Goal: Task Accomplishment & Management: Complete application form

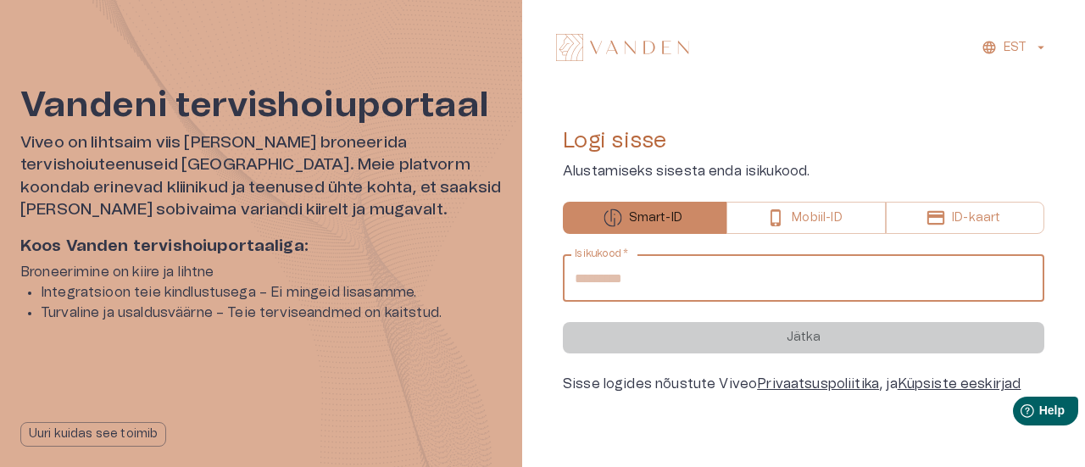
click at [730, 275] on input "Isikukood   *" at bounding box center [803, 277] width 481 height 47
type input "**********"
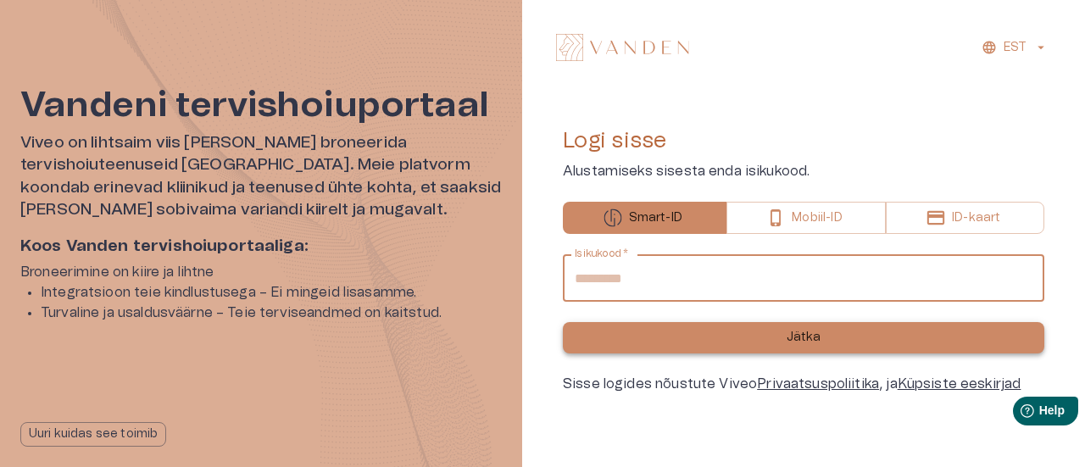
click at [846, 339] on button "Jätka" at bounding box center [803, 337] width 481 height 31
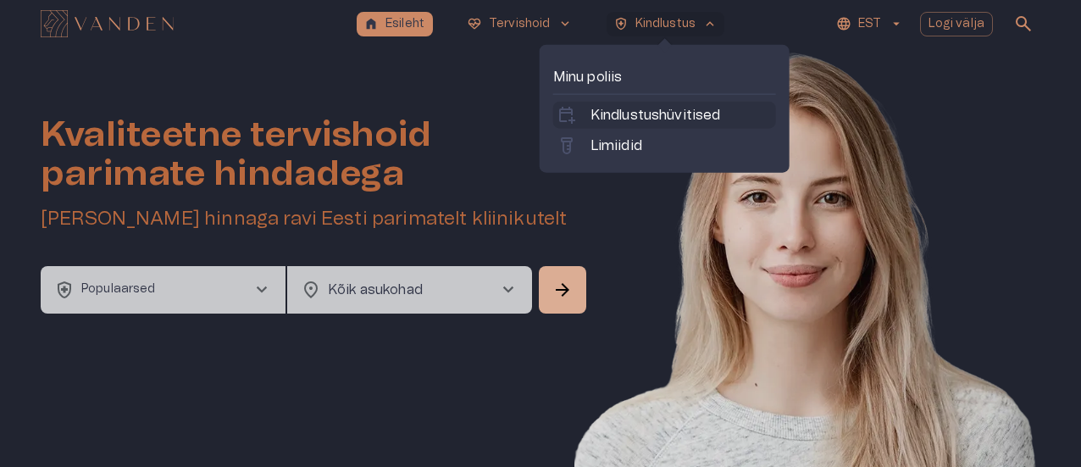
click at [630, 115] on p "Kindlustushüvitised" at bounding box center [656, 115] width 131 height 20
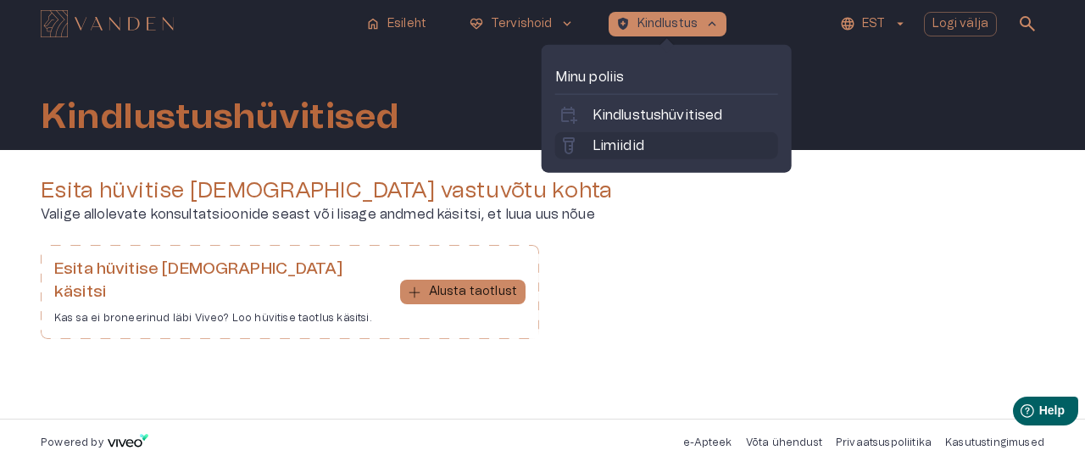
click at [635, 143] on p "Limiidid" at bounding box center [618, 146] width 52 height 20
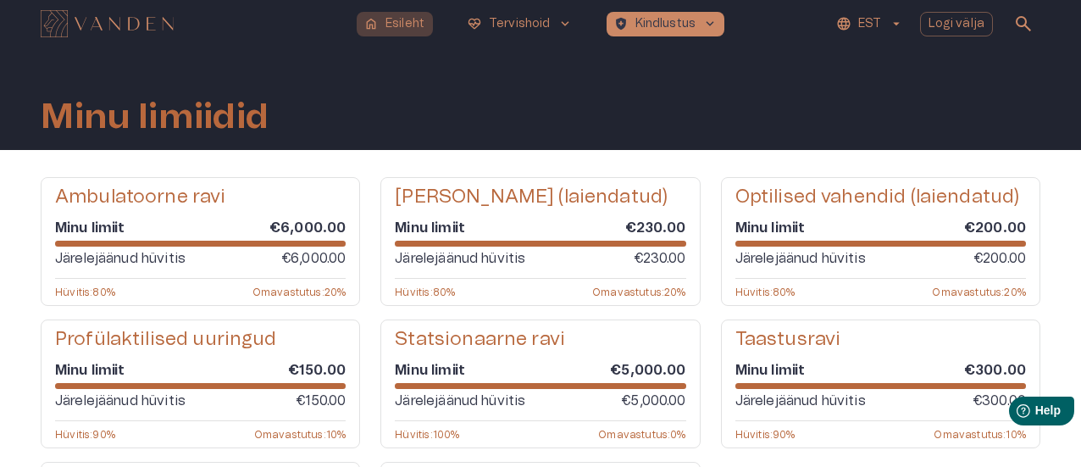
click at [406, 19] on p "Esileht" at bounding box center [405, 24] width 39 height 18
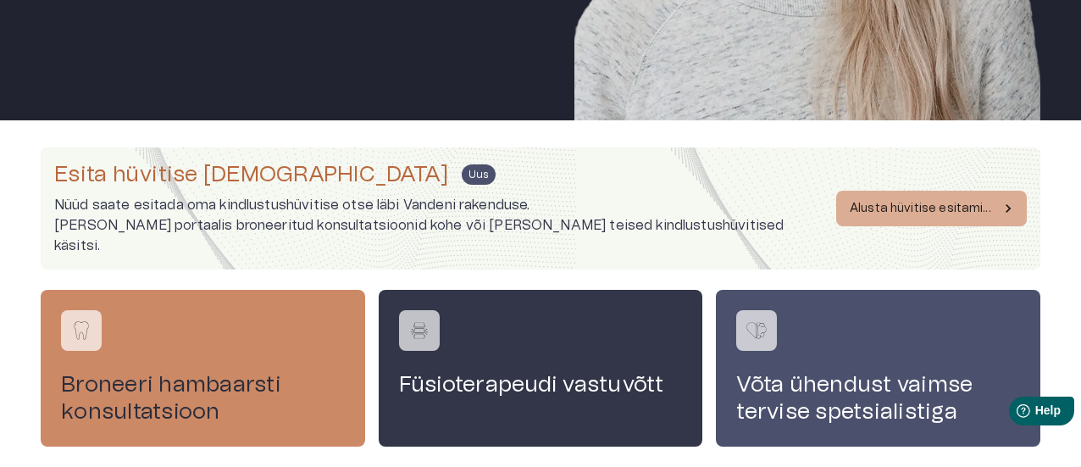
scroll to position [505, 0]
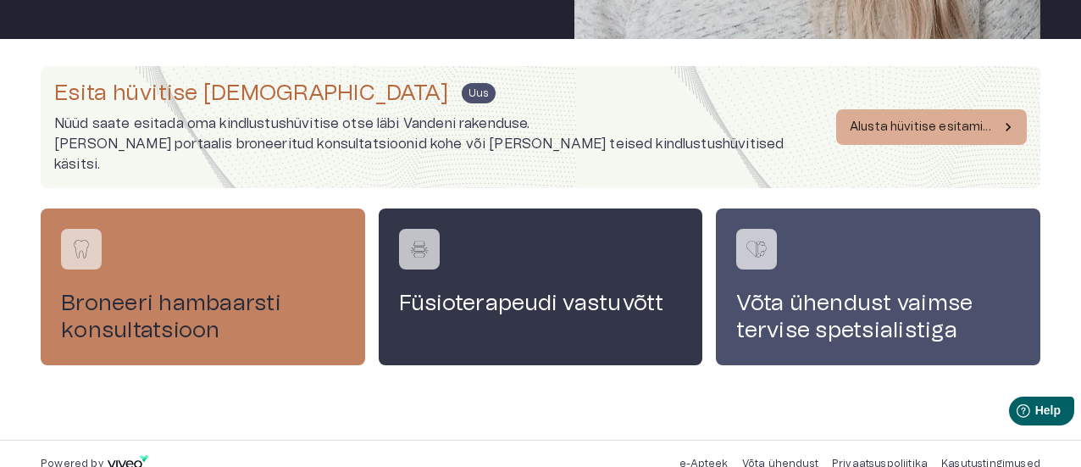
click at [253, 216] on div "Broneeri hambaarsti konsultatsioon" at bounding box center [203, 286] width 325 height 156
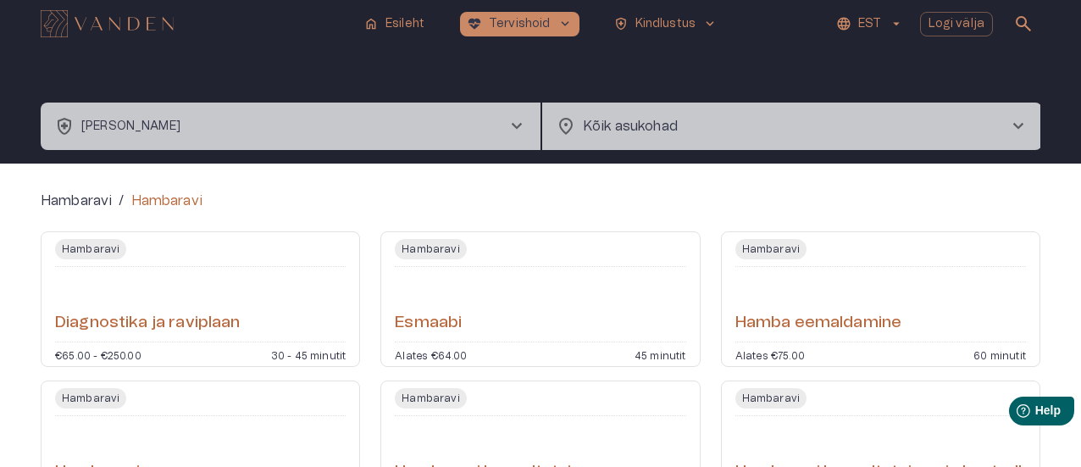
click at [1019, 122] on span "chevron_right" at bounding box center [1018, 126] width 20 height 20
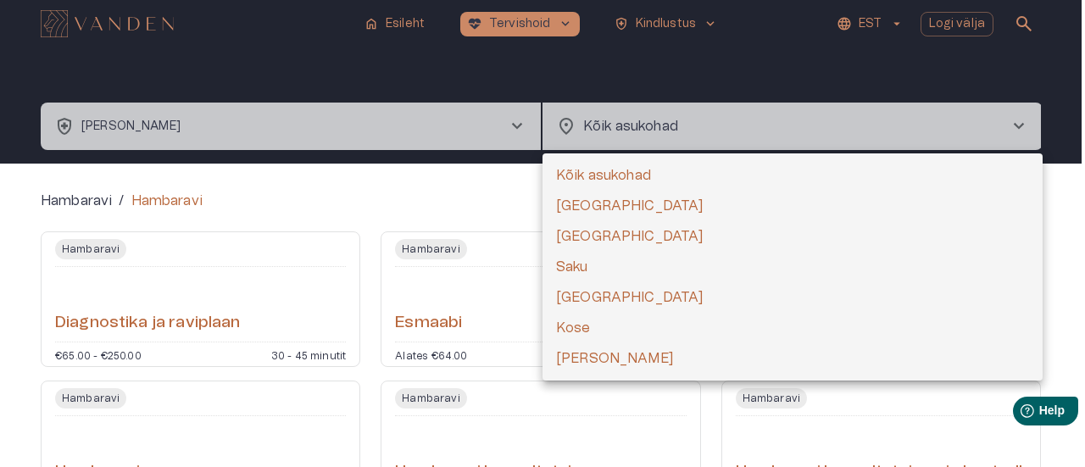
click at [558, 192] on li "[GEOGRAPHIC_DATA]" at bounding box center [792, 206] width 500 height 31
type input "**********"
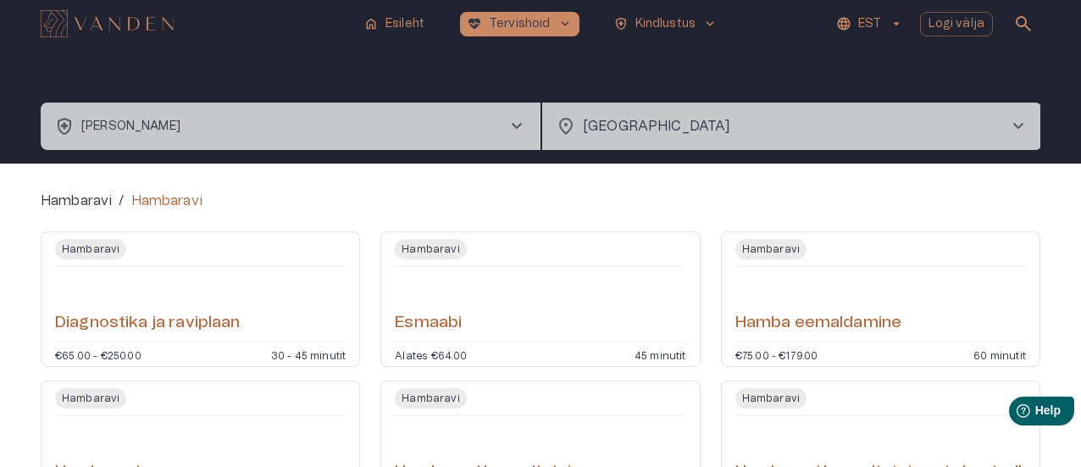
click at [512, 120] on span "chevron_right" at bounding box center [517, 126] width 20 height 20
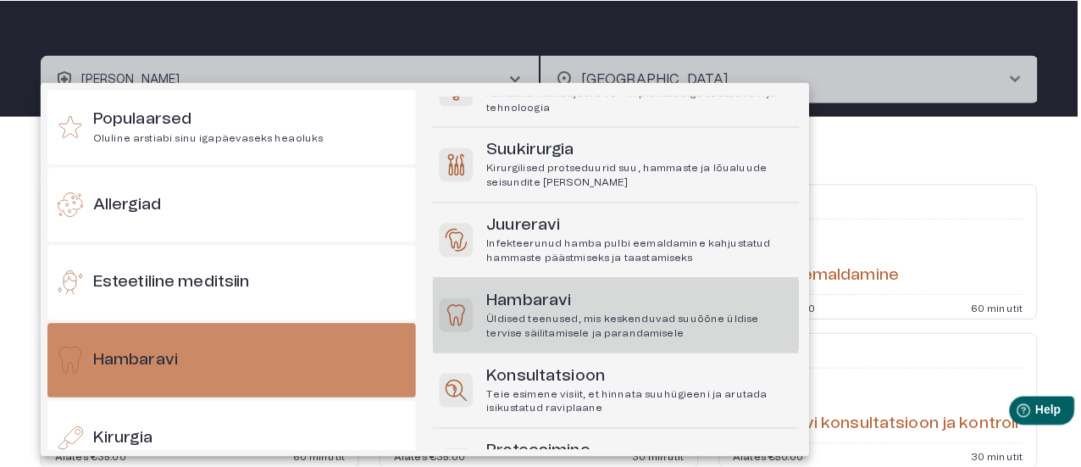
scroll to position [344, 0]
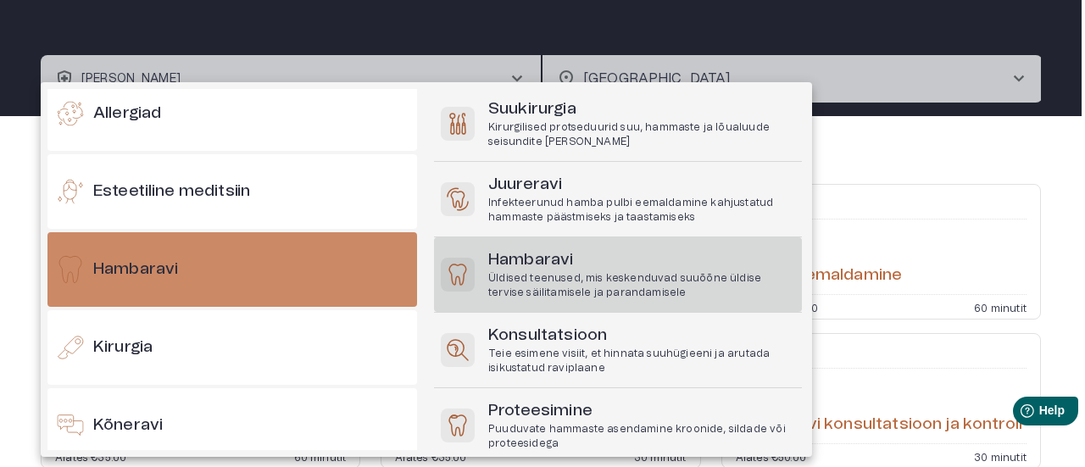
click at [969, 158] on div at bounding box center [542, 233] width 1085 height 467
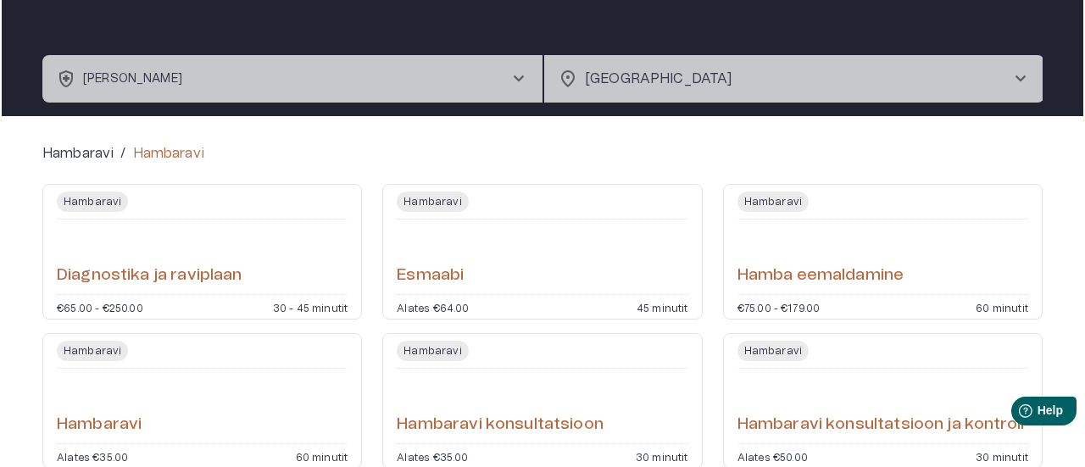
scroll to position [0, 0]
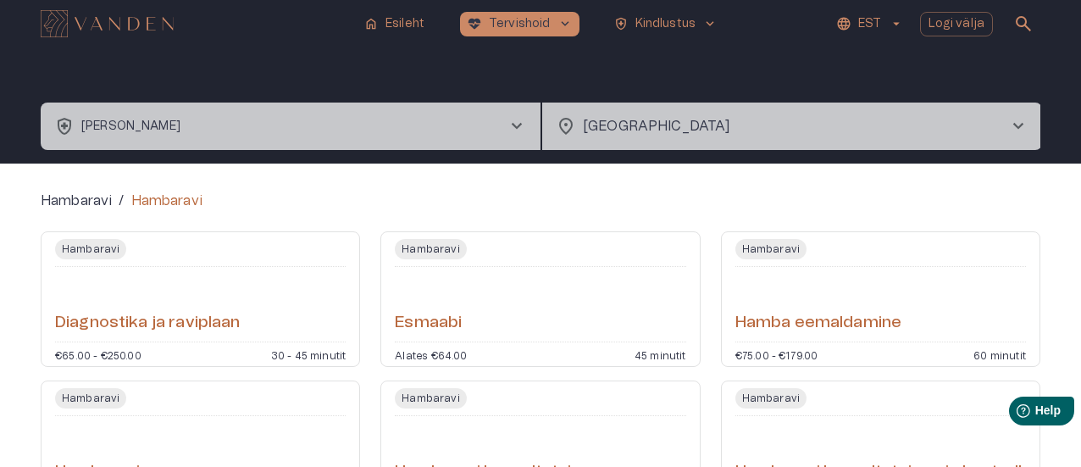
click at [119, 18] on img "Navigate to homepage" at bounding box center [107, 23] width 133 height 27
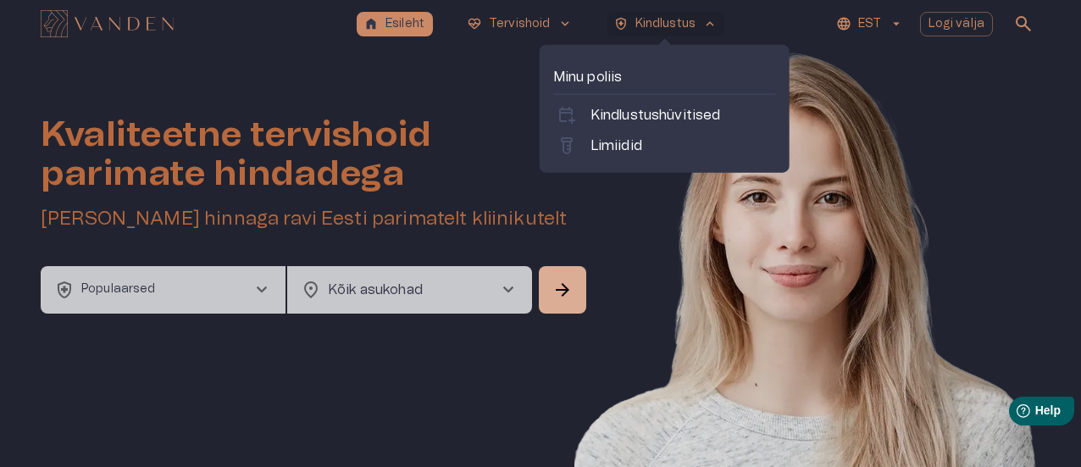
drag, startPoint x: 662, startPoint y: 111, endPoint x: 669, endPoint y: 155, distance: 44.7
click at [662, 111] on p "Kindlustushüvitised" at bounding box center [656, 115] width 131 height 20
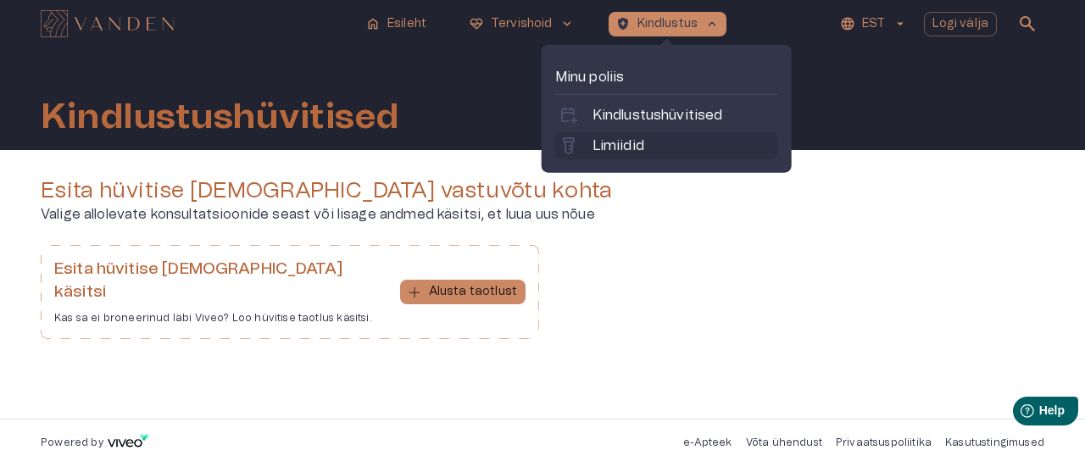
click at [625, 139] on p "Limiidid" at bounding box center [618, 146] width 52 height 20
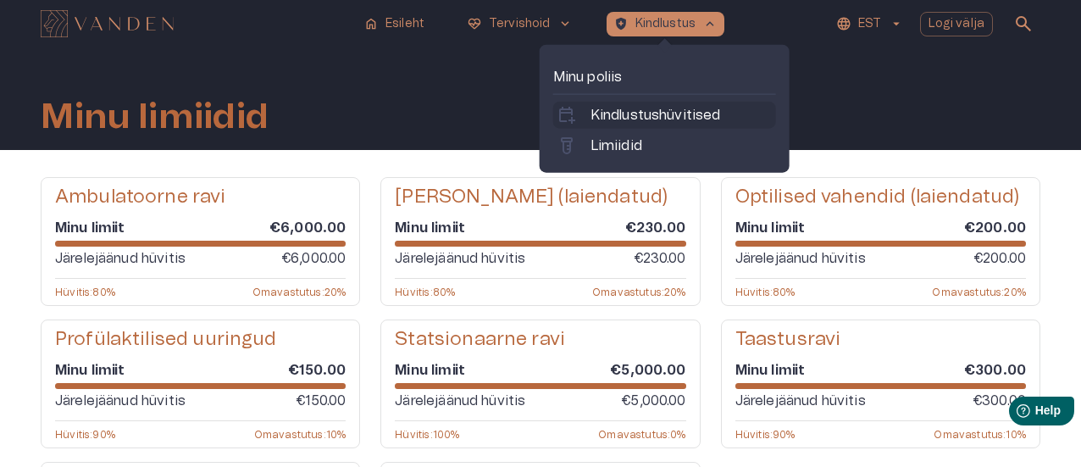
click at [632, 118] on p "Kindlustushüvitised" at bounding box center [656, 115] width 131 height 20
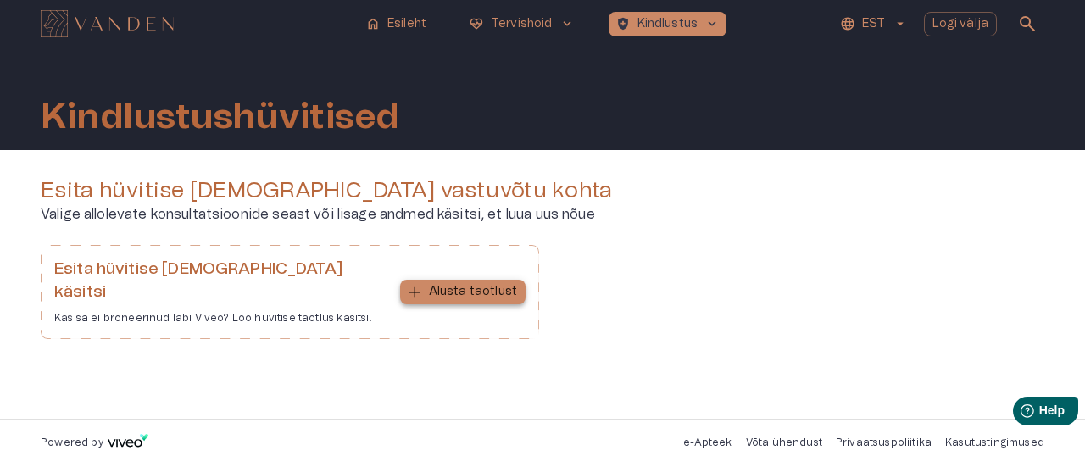
click at [509, 290] on button "Alusta taotlust" at bounding box center [462, 292] width 125 height 25
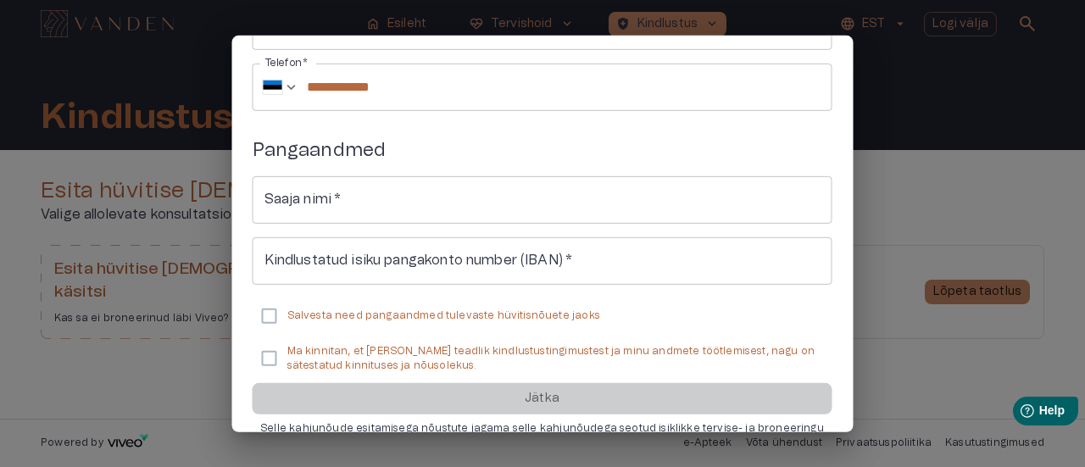
scroll to position [339, 0]
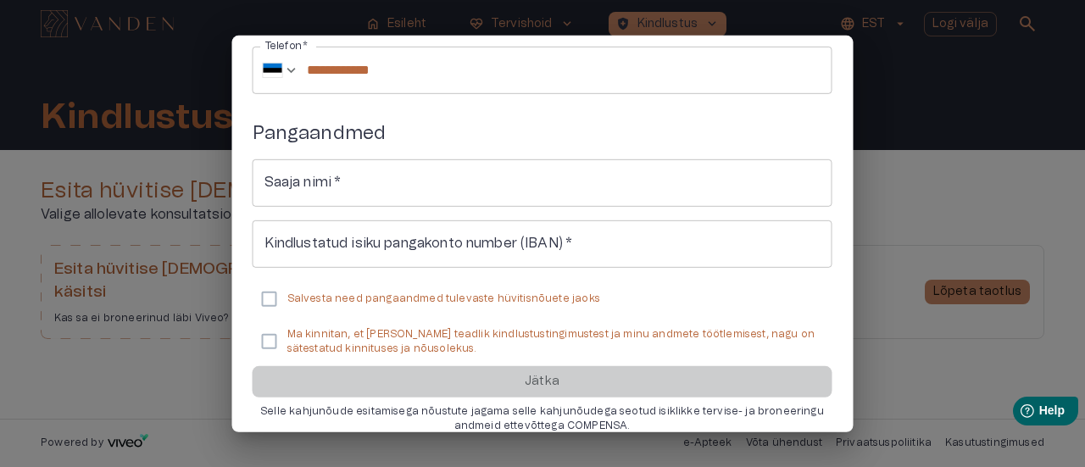
click at [419, 184] on input "Saaja nimi   *" at bounding box center [543, 182] width 580 height 47
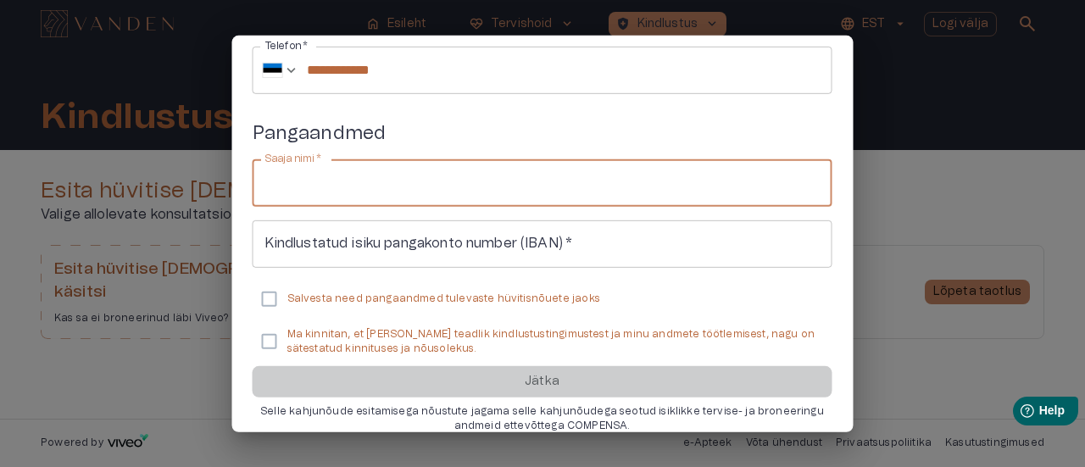
type input "**********"
click at [618, 247] on input "Kindlustatud isiku pangakonto number (IBAN)   *" at bounding box center [543, 243] width 580 height 47
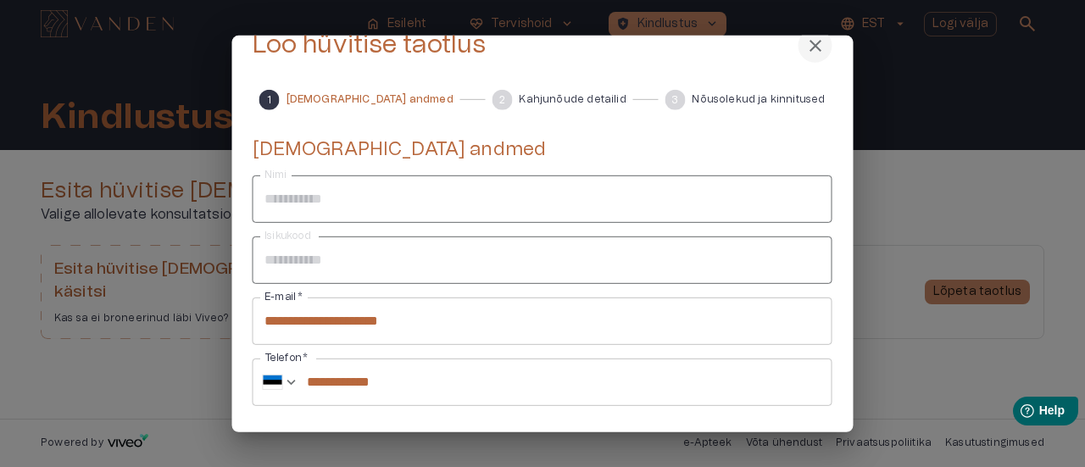
scroll to position [0, 0]
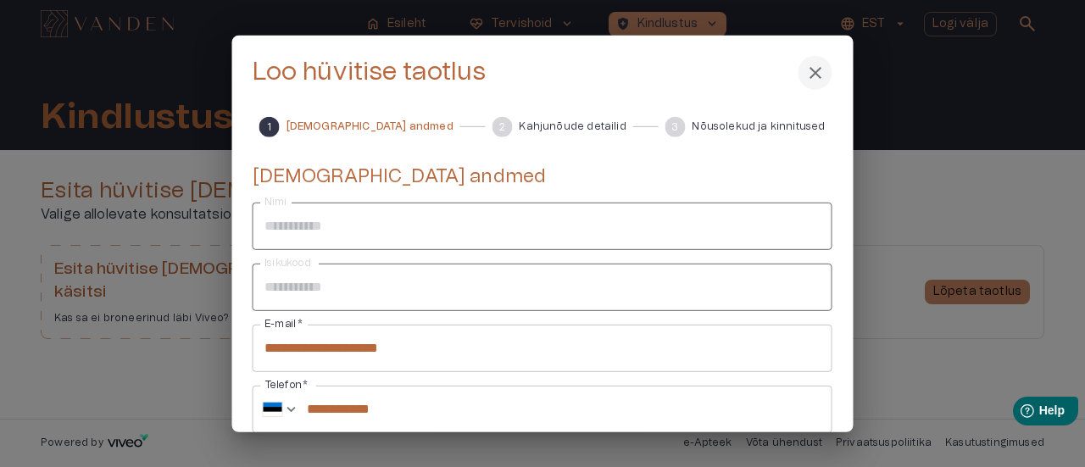
type input "**********"
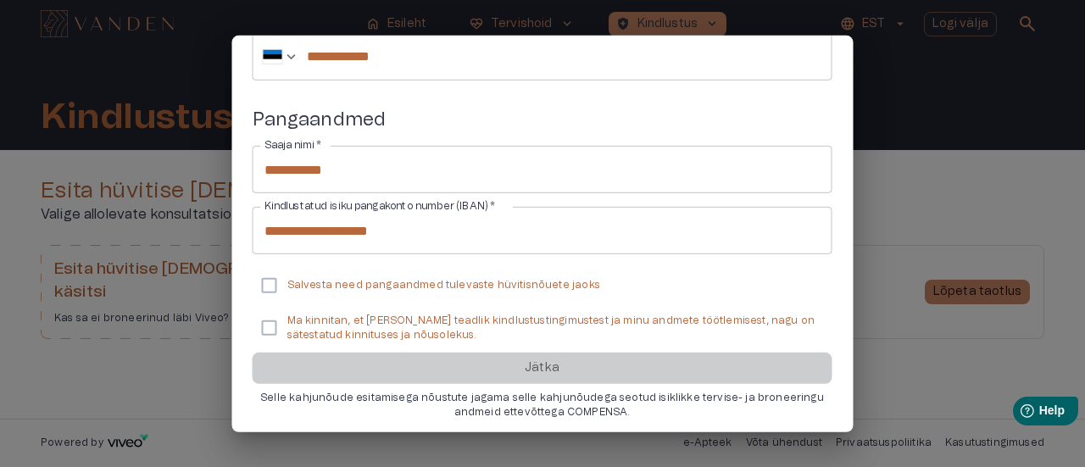
scroll to position [360, 0]
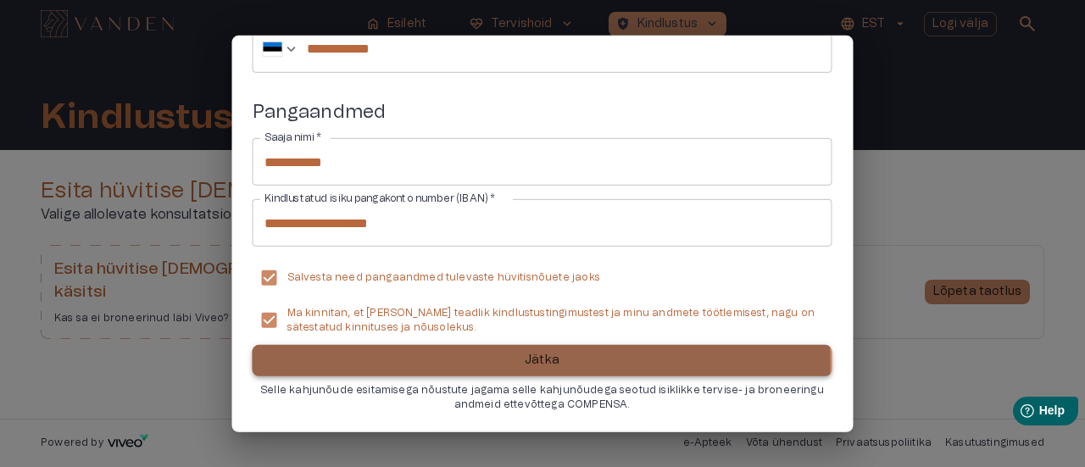
click at [536, 362] on p "Jätka" at bounding box center [542, 361] width 35 height 18
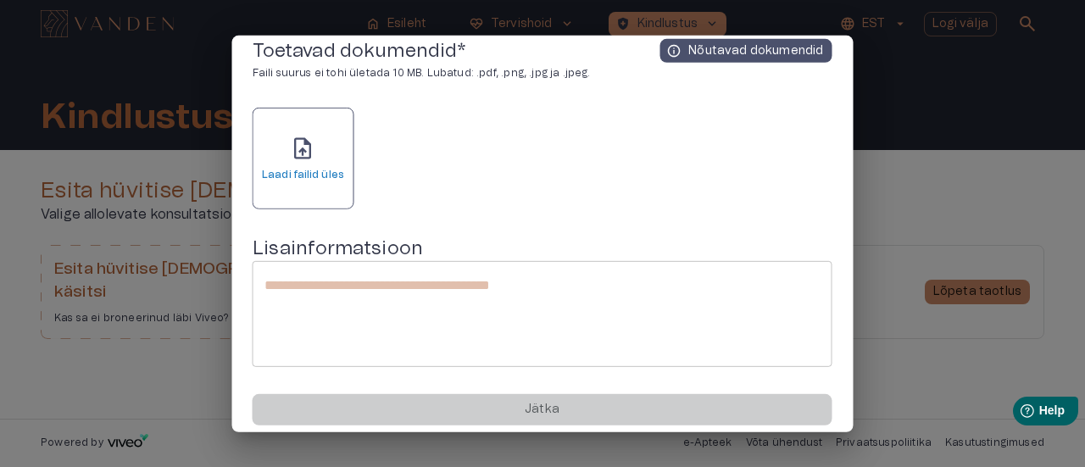
click at [304, 139] on span "upload_file" at bounding box center [302, 148] width 25 height 25
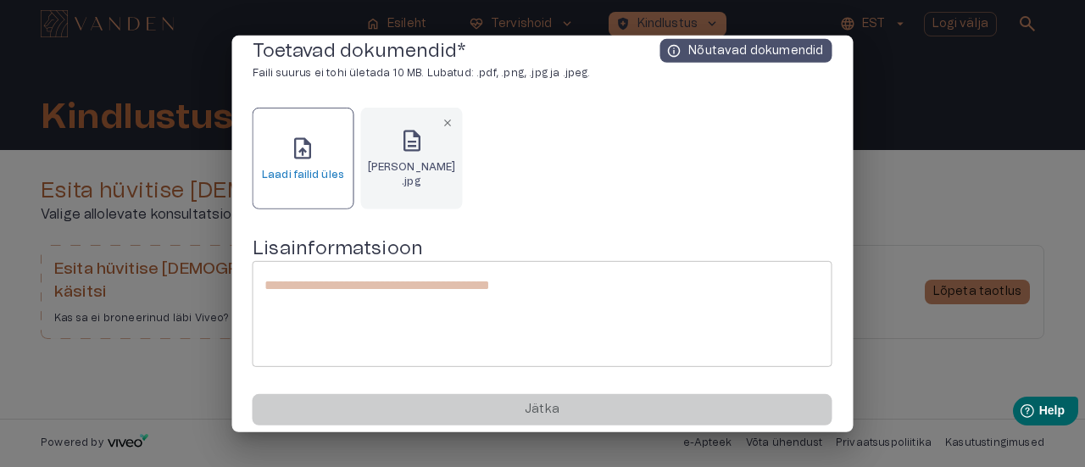
click at [602, 303] on textarea at bounding box center [542, 314] width 556 height 78
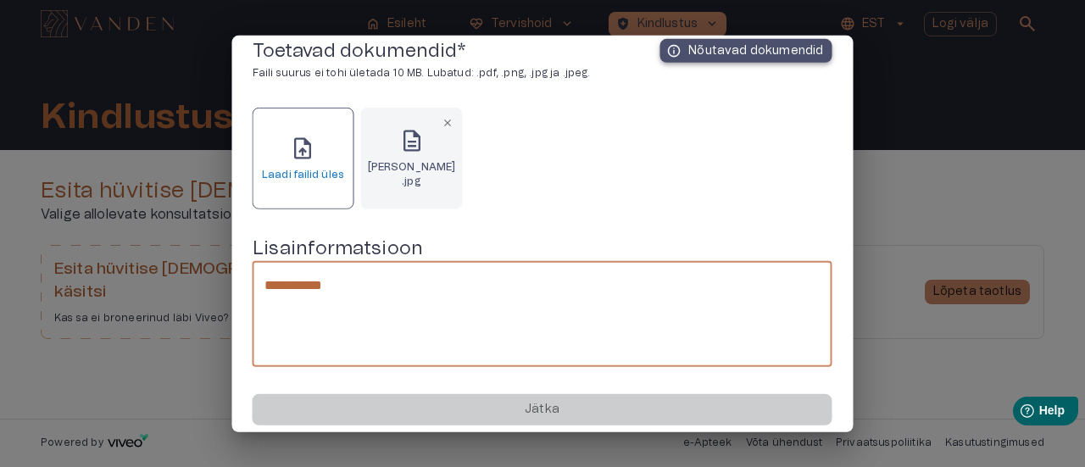
type textarea "**********"
click at [714, 47] on p "Nõutavad dokumendid" at bounding box center [755, 50] width 135 height 17
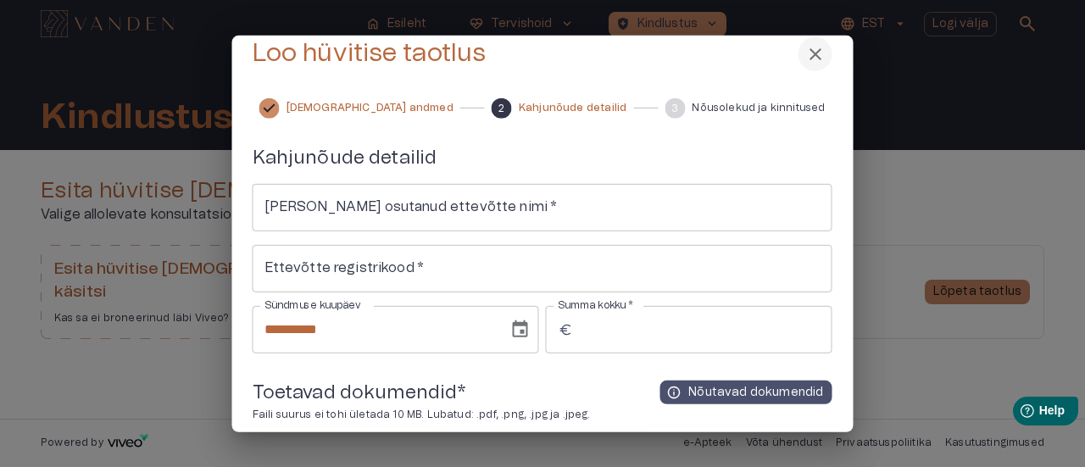
scroll to position [0, 0]
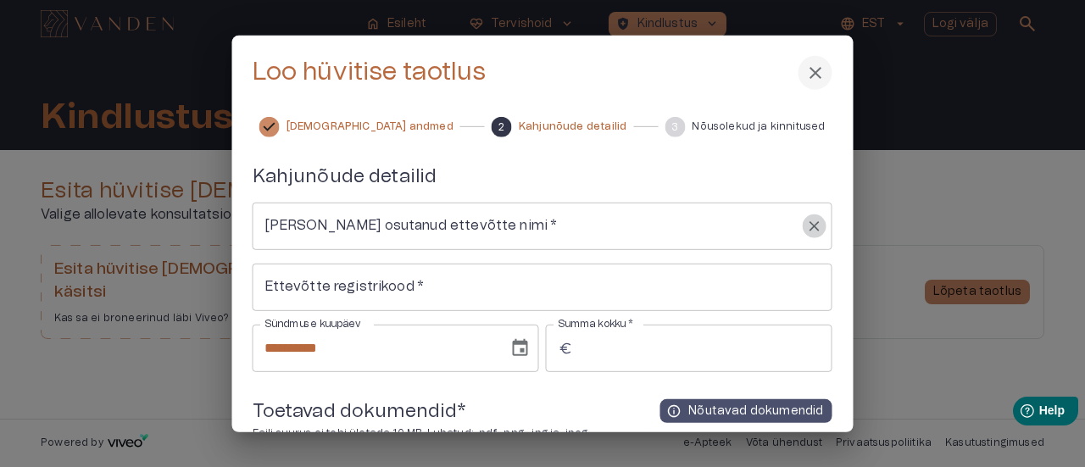
click at [813, 230] on icon "Clear" at bounding box center [814, 226] width 17 height 17
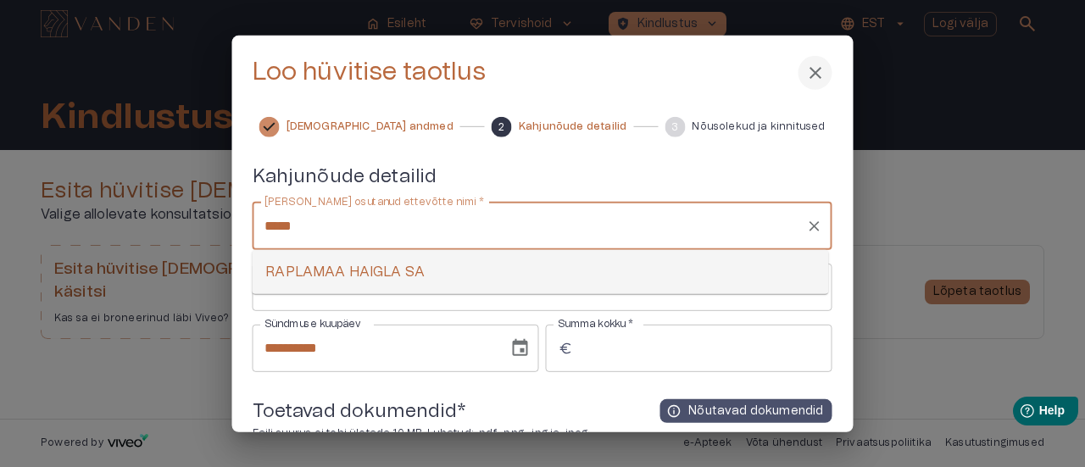
click at [305, 270] on li "RAPLAMAA HAIGLA SA" at bounding box center [540, 272] width 576 height 31
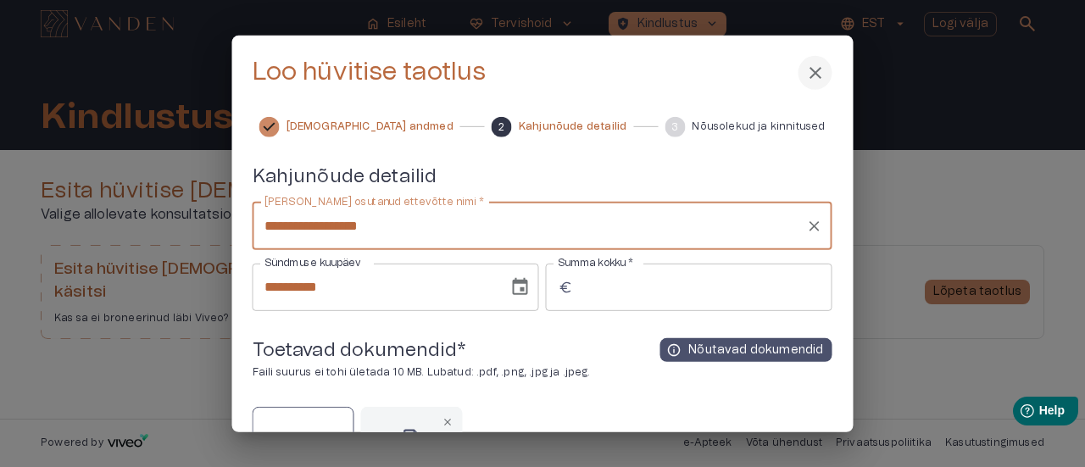
type input "**********"
click at [517, 292] on icon "Choose date, selected date is 16. sept 2025" at bounding box center [520, 286] width 15 height 17
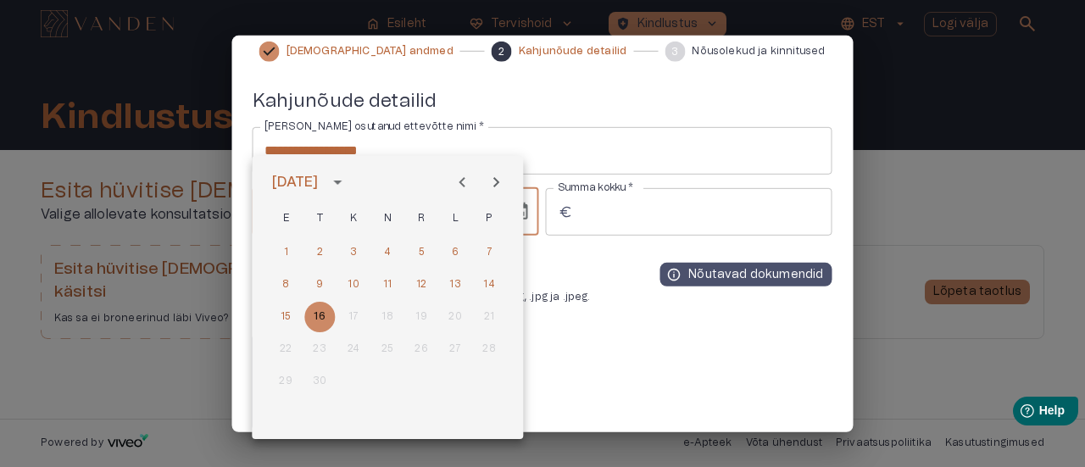
scroll to position [169, 0]
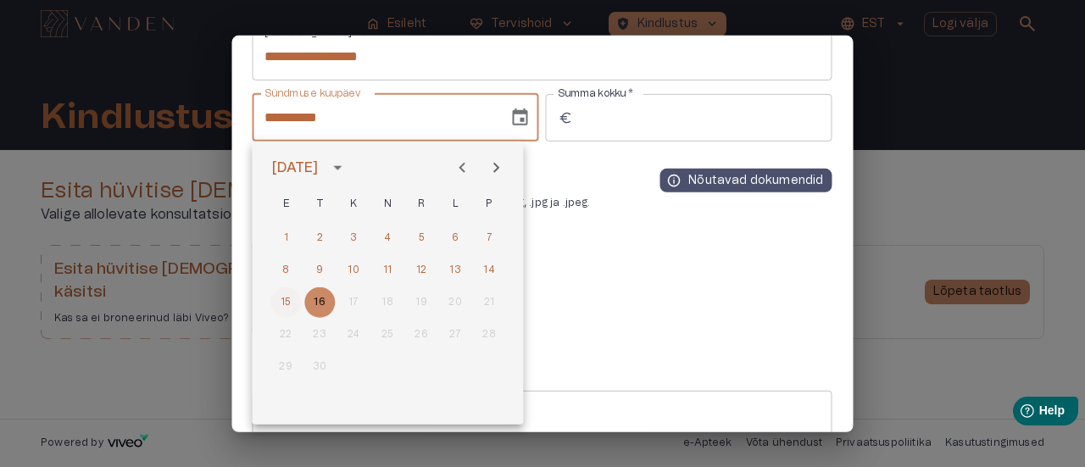
click at [280, 301] on button "15" at bounding box center [285, 302] width 31 height 31
type input "**********"
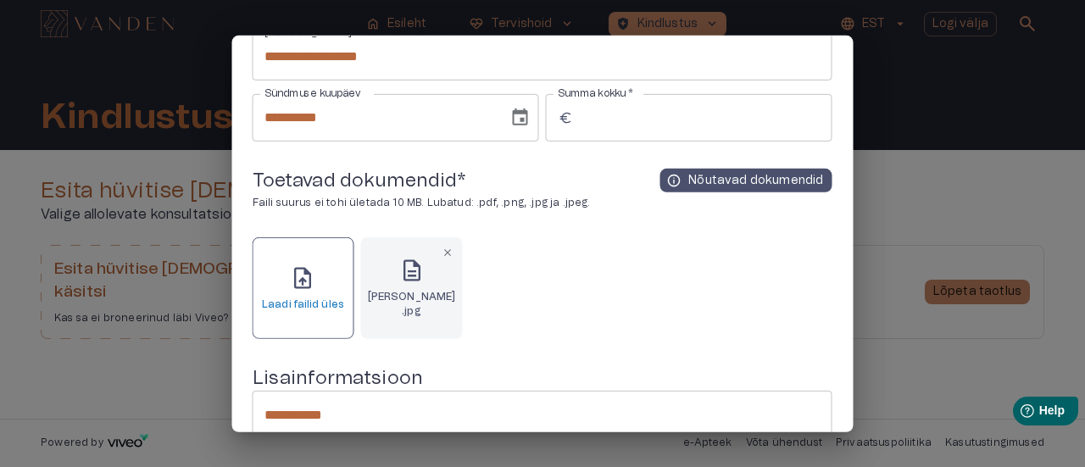
click at [618, 119] on input "Summa kokku   *" at bounding box center [706, 117] width 253 height 47
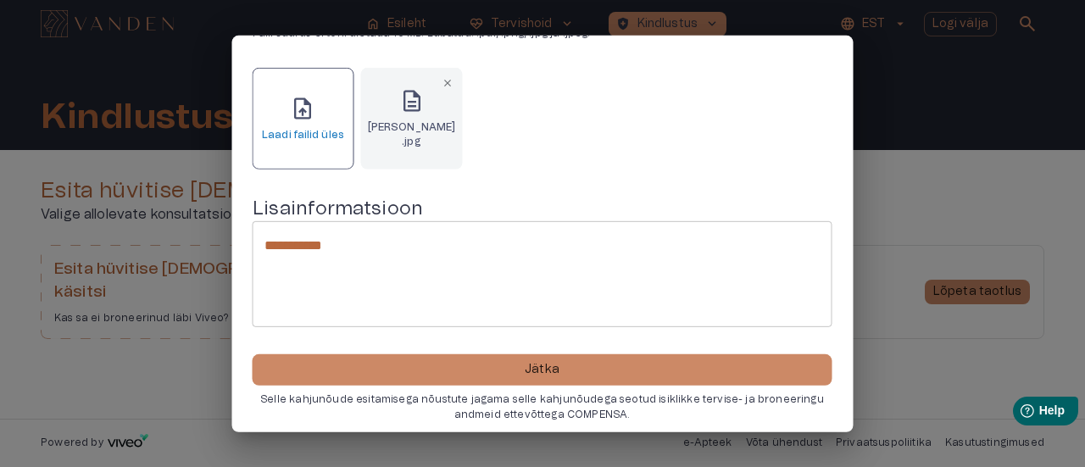
scroll to position [348, 0]
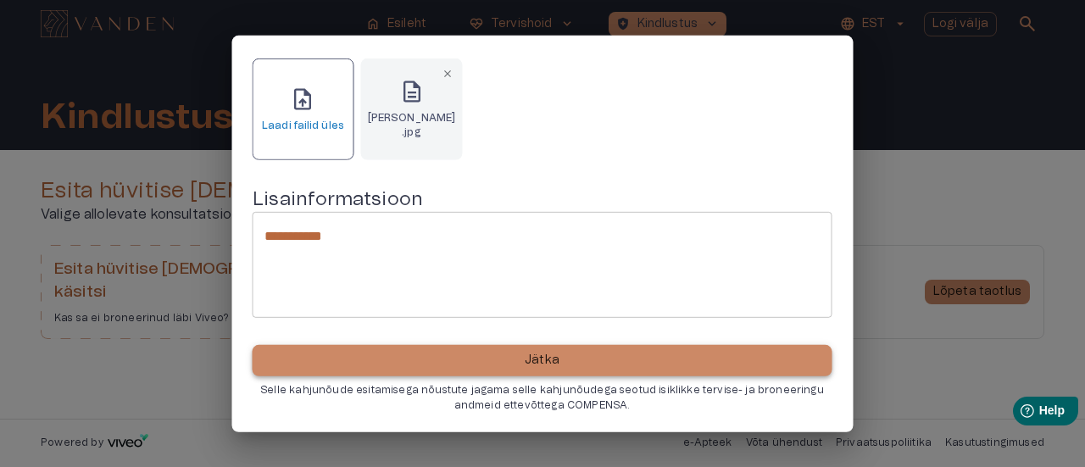
type input "**"
click at [539, 360] on p "Jätka" at bounding box center [542, 361] width 35 height 18
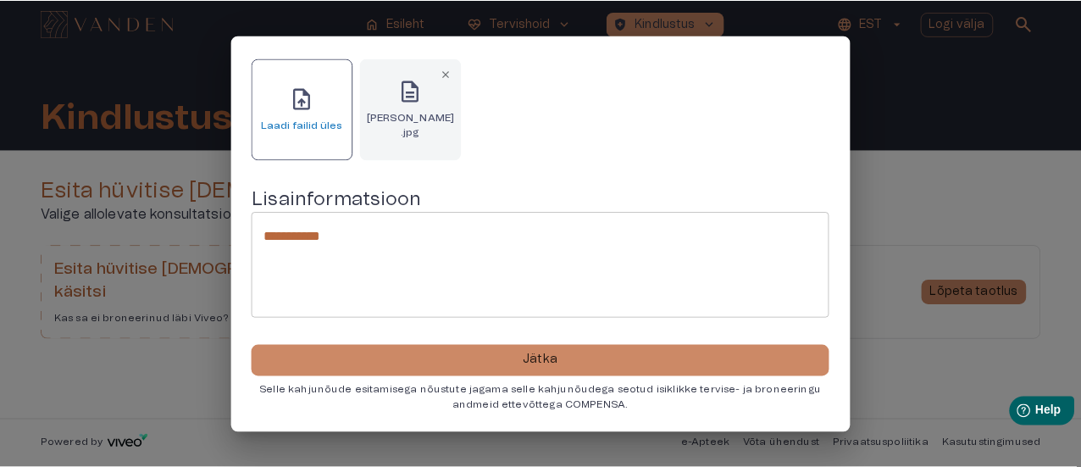
scroll to position [0, 0]
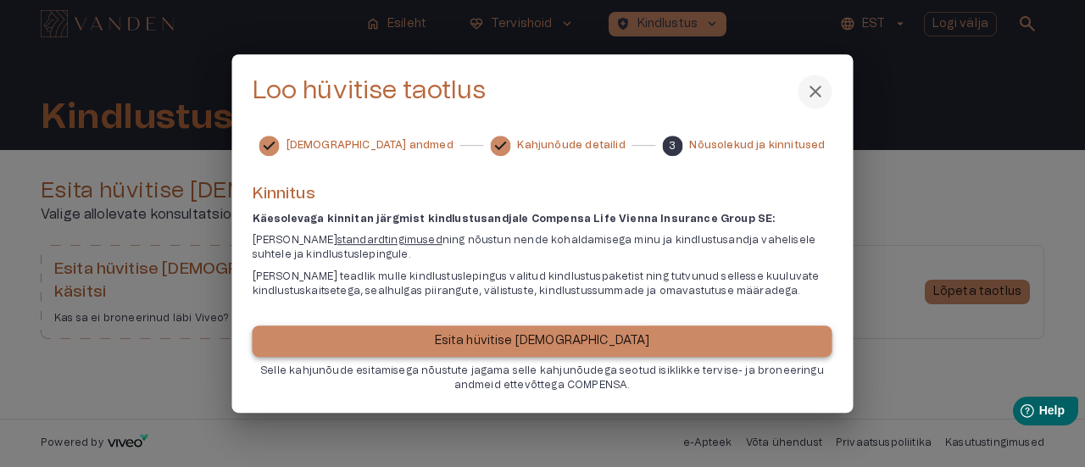
click at [521, 342] on p "Esita hüvitise [DEMOGRAPHIC_DATA]" at bounding box center [542, 341] width 215 height 18
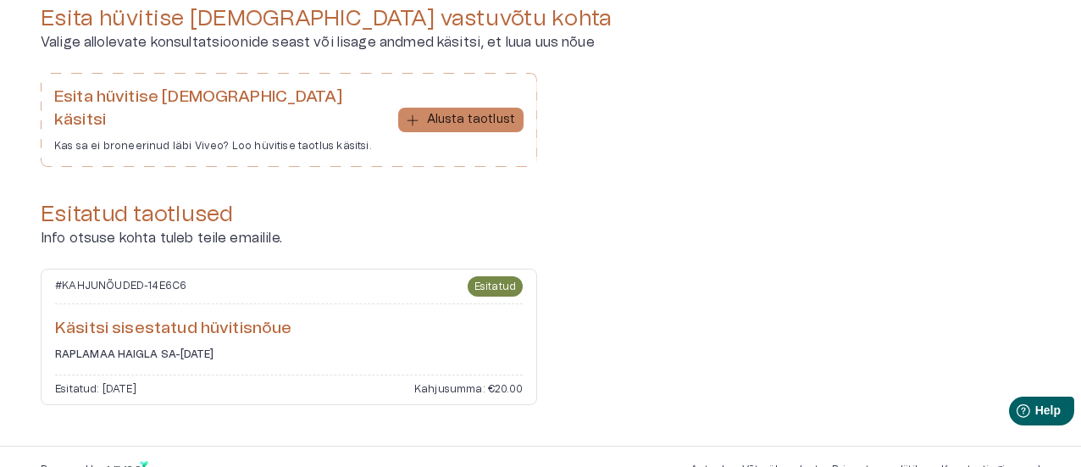
scroll to position [175, 0]
